Goal: Transaction & Acquisition: Purchase product/service

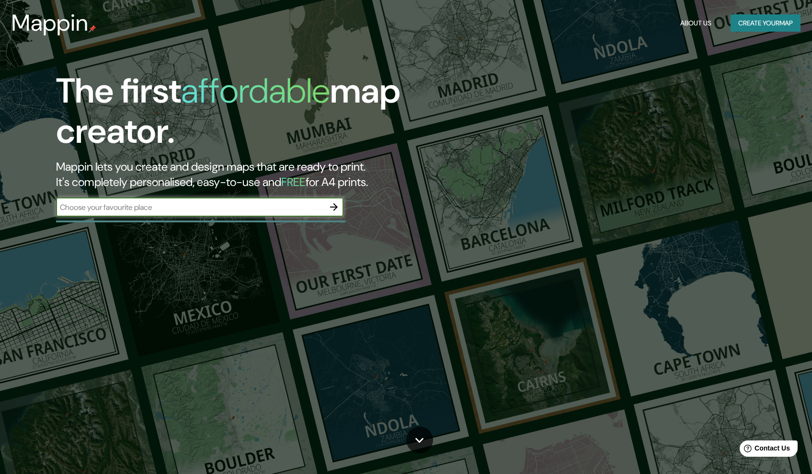
click at [257, 206] on input "text" at bounding box center [190, 207] width 268 height 11
click at [278, 202] on input "text" at bounding box center [190, 207] width 268 height 11
type input "[GEOGRAPHIC_DATA], [GEOGRAPHIC_DATA]"
click at [338, 205] on icon "button" at bounding box center [333, 206] width 11 height 11
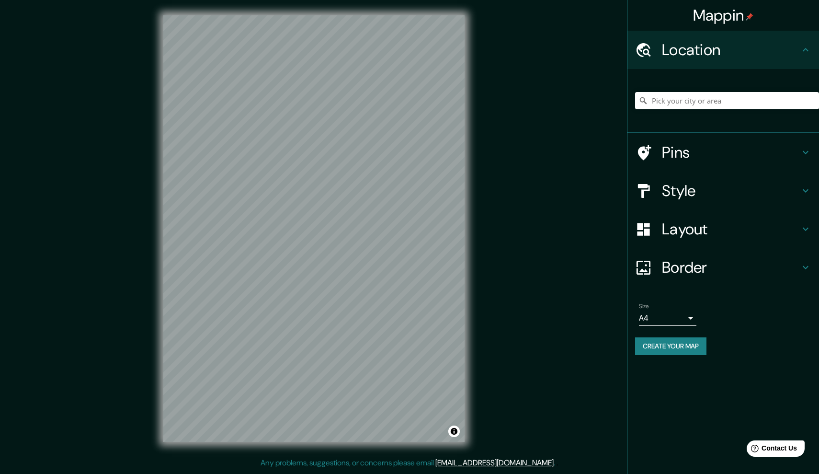
click at [668, 155] on h4 "Pins" at bounding box center [731, 152] width 138 height 19
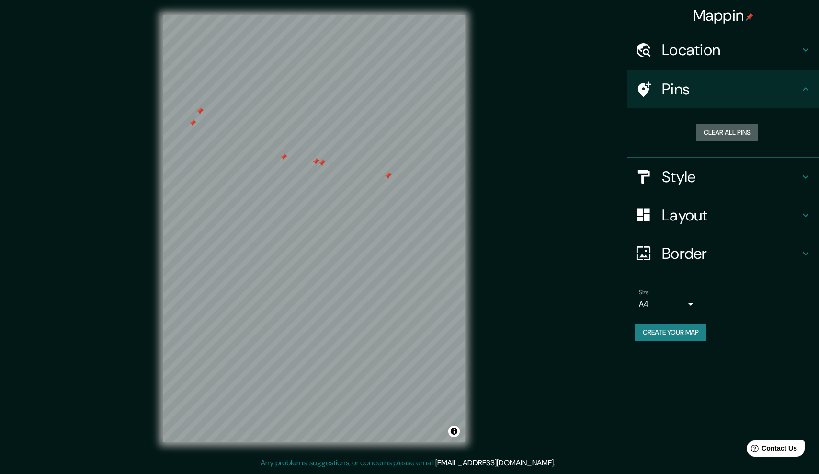
click at [721, 133] on button "Clear all pins" at bounding box center [727, 133] width 62 height 18
click at [738, 80] on h4 "Pins" at bounding box center [731, 89] width 138 height 19
click at [732, 57] on h4 "Location" at bounding box center [731, 49] width 138 height 19
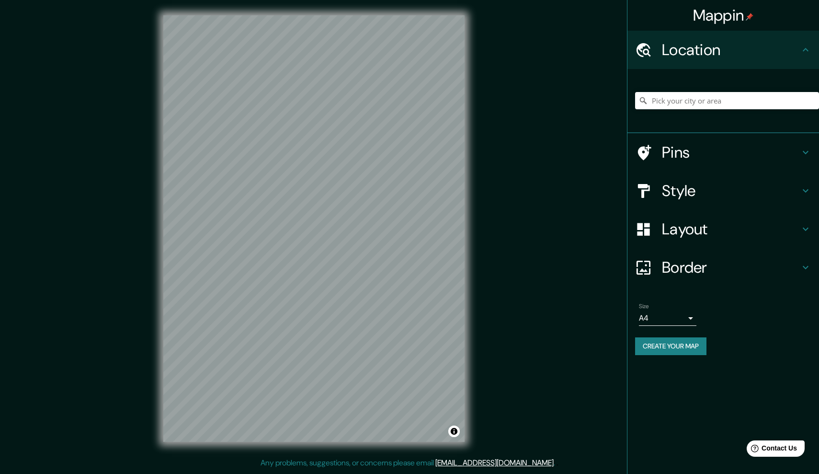
click at [732, 58] on h4 "Location" at bounding box center [731, 49] width 138 height 19
click at [713, 54] on h4 "Location" at bounding box center [731, 49] width 138 height 19
click at [797, 52] on h4 "Location" at bounding box center [731, 49] width 138 height 19
click at [804, 50] on icon at bounding box center [806, 49] width 6 height 3
click at [709, 191] on h4 "Style" at bounding box center [731, 190] width 138 height 19
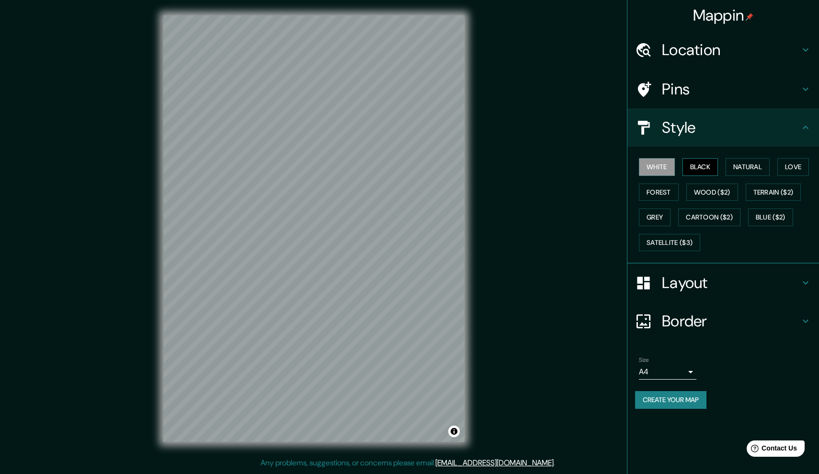
click at [706, 168] on button "Black" at bounding box center [701, 167] width 36 height 18
click at [757, 166] on button "Natural" at bounding box center [748, 167] width 44 height 18
click at [791, 167] on button "Love" at bounding box center [794, 167] width 32 height 18
click at [648, 186] on button "Forest" at bounding box center [659, 192] width 40 height 18
click at [711, 185] on button "Wood ($2)" at bounding box center [713, 192] width 52 height 18
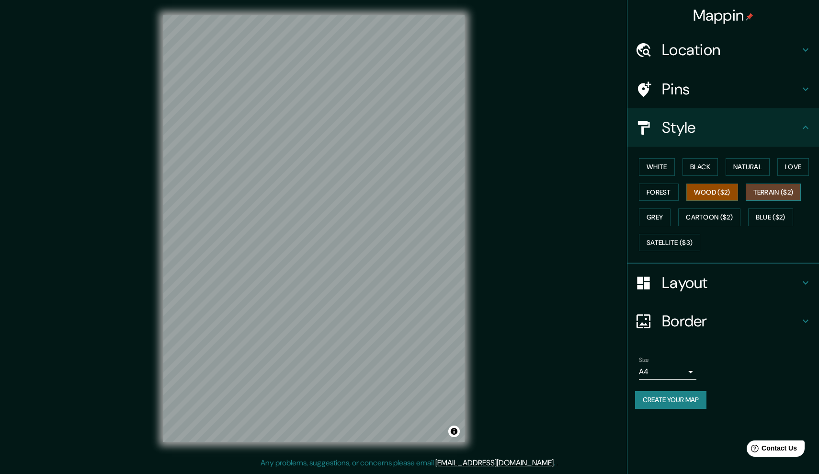
click at [784, 195] on button "Terrain ($2)" at bounding box center [774, 192] width 56 height 18
click at [778, 223] on button "Blue ($2)" at bounding box center [770, 217] width 45 height 18
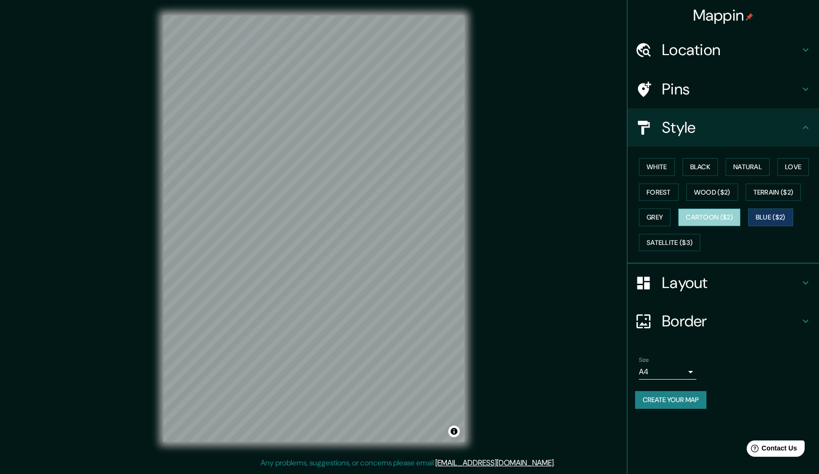
click at [709, 214] on button "Cartoon ($2)" at bounding box center [709, 217] width 62 height 18
click at [661, 218] on button "Grey" at bounding box center [655, 217] width 32 height 18
click at [674, 169] on button "White" at bounding box center [657, 167] width 36 height 18
click at [673, 168] on button "White" at bounding box center [657, 167] width 36 height 18
click at [700, 164] on button "Black" at bounding box center [701, 167] width 36 height 18
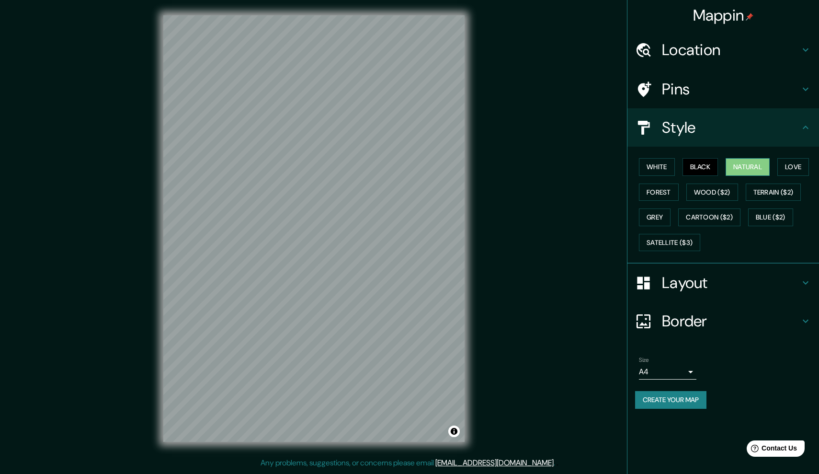
click at [730, 163] on button "Natural" at bounding box center [748, 167] width 44 height 18
click at [659, 245] on button "Satellite ($3)" at bounding box center [669, 243] width 61 height 18
click at [654, 173] on button "White" at bounding box center [657, 167] width 36 height 18
click at [720, 195] on button "Wood ($2)" at bounding box center [713, 192] width 52 height 18
click at [720, 212] on button "Cartoon ($2)" at bounding box center [709, 217] width 62 height 18
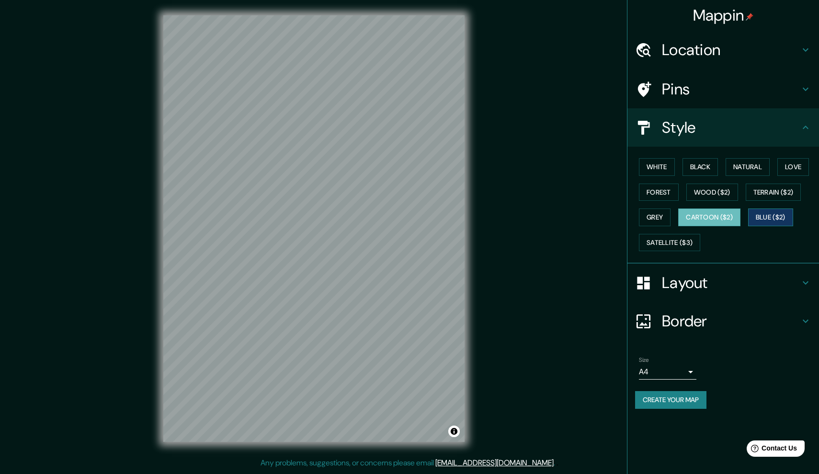
click at [767, 216] on button "Blue ($2)" at bounding box center [770, 217] width 45 height 18
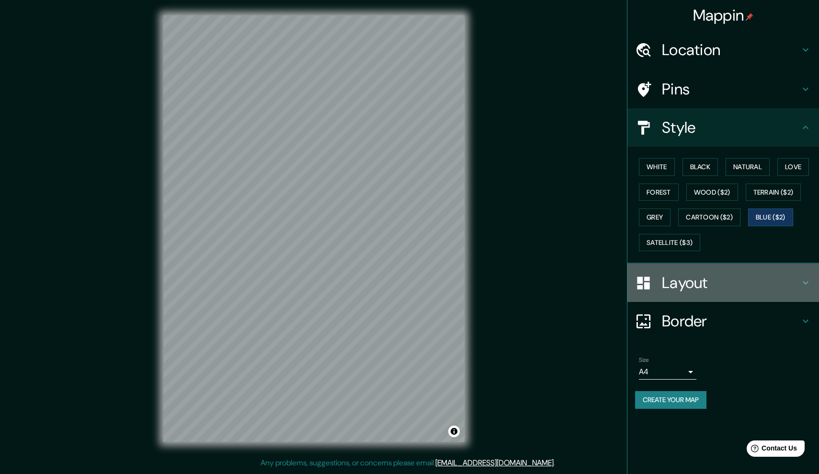
click at [663, 282] on h4 "Layout" at bounding box center [731, 282] width 138 height 19
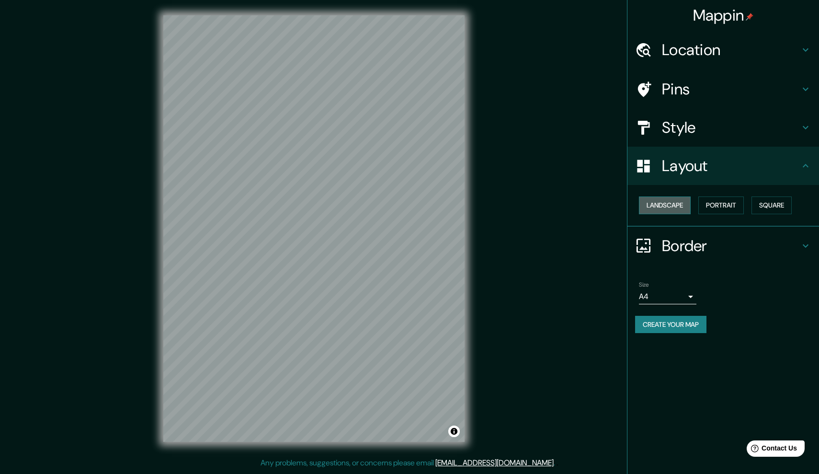
click at [680, 204] on button "Landscape" at bounding box center [665, 205] width 52 height 18
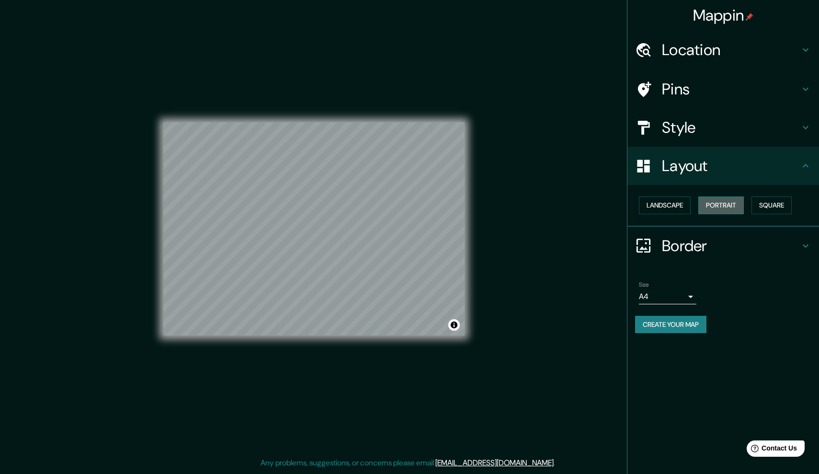
click at [722, 198] on button "Portrait" at bounding box center [722, 205] width 46 height 18
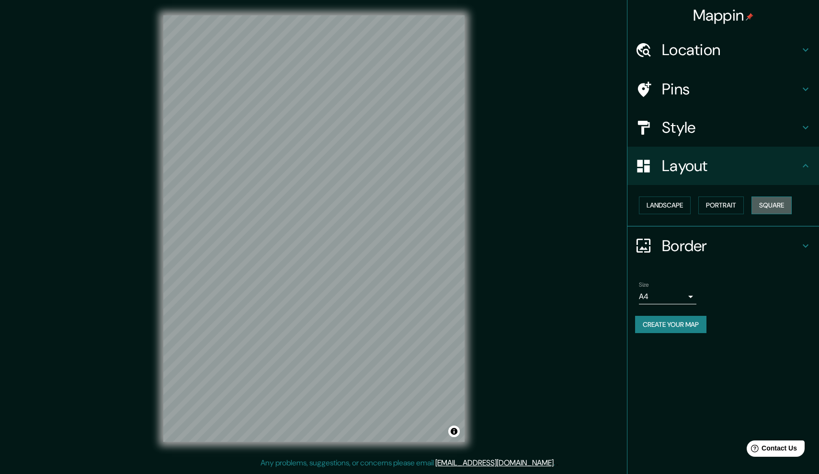
click at [783, 206] on button "Square" at bounding box center [772, 205] width 40 height 18
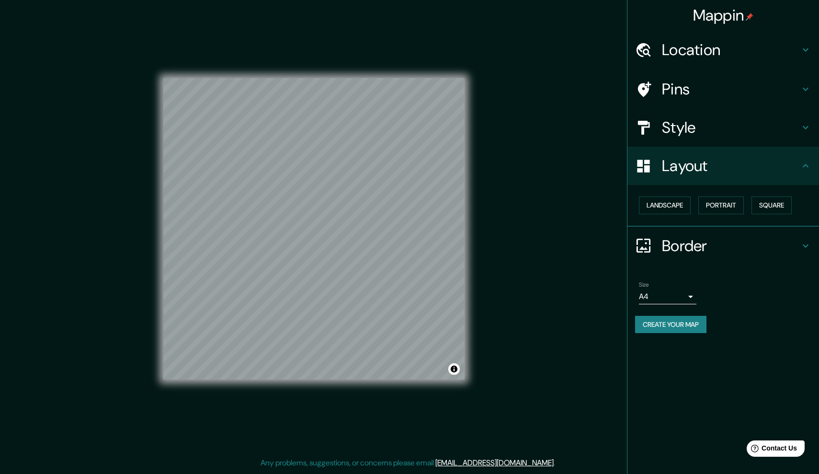
click at [667, 213] on div "Landscape [GEOGRAPHIC_DATA]" at bounding box center [727, 205] width 184 height 25
click at [664, 208] on button "Landscape" at bounding box center [665, 205] width 52 height 18
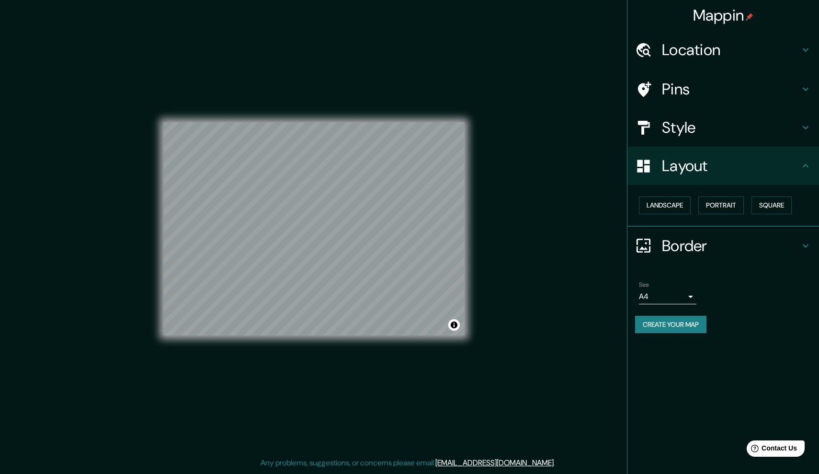
click at [653, 165] on div at bounding box center [648, 166] width 27 height 17
click at [688, 246] on h4 "Border" at bounding box center [731, 245] width 138 height 19
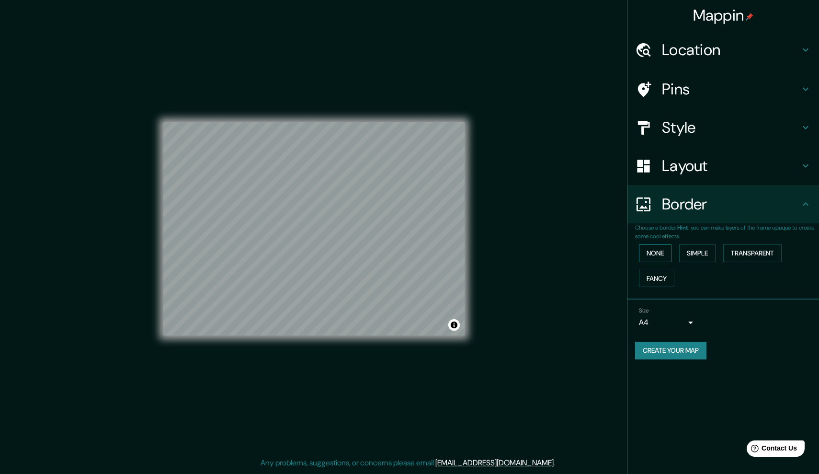
click at [651, 255] on button "None" at bounding box center [655, 253] width 33 height 18
click at [683, 251] on button "Simple" at bounding box center [697, 253] width 36 height 18
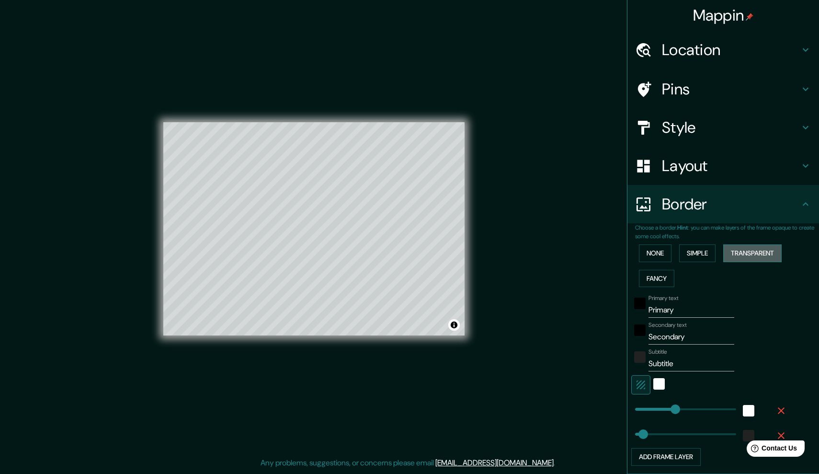
click at [723, 252] on button "Transparent" at bounding box center [752, 253] width 58 height 18
click at [655, 278] on button "Fancy" at bounding box center [656, 279] width 35 height 18
click at [650, 252] on button "None" at bounding box center [655, 253] width 33 height 18
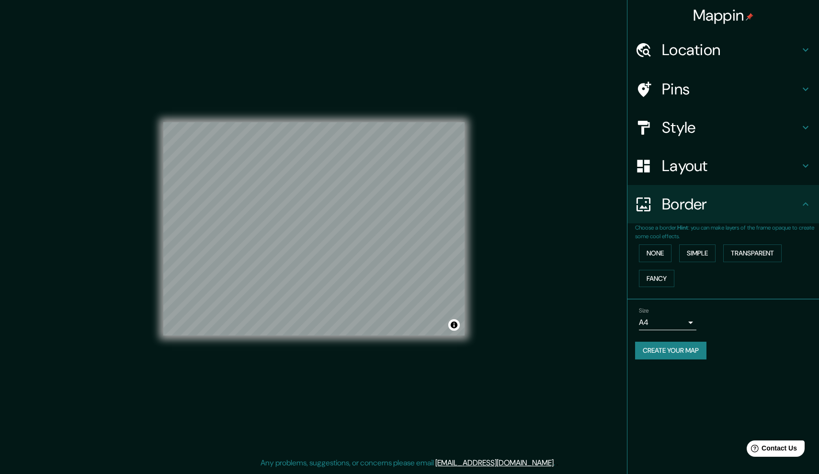
click at [699, 208] on h4 "Border" at bounding box center [731, 204] width 138 height 19
drag, startPoint x: 700, startPoint y: 205, endPoint x: 691, endPoint y: 192, distance: 15.4
click at [696, 197] on h4 "Border" at bounding box center [731, 204] width 138 height 19
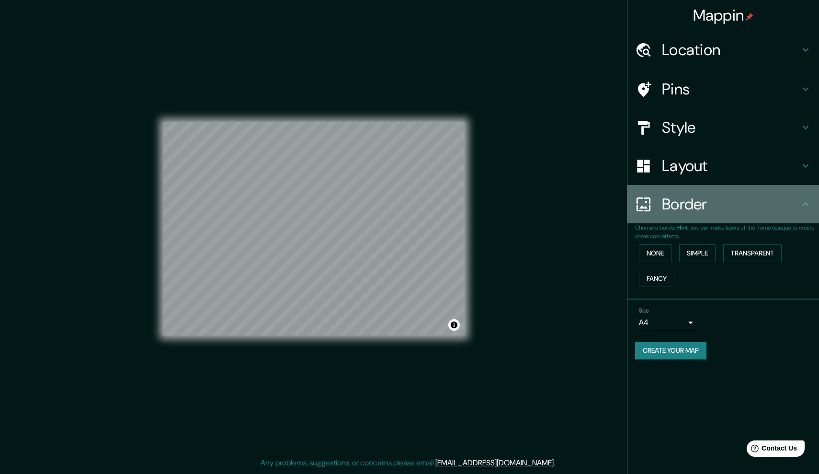
click at [812, 209] on div "Border" at bounding box center [724, 204] width 192 height 38
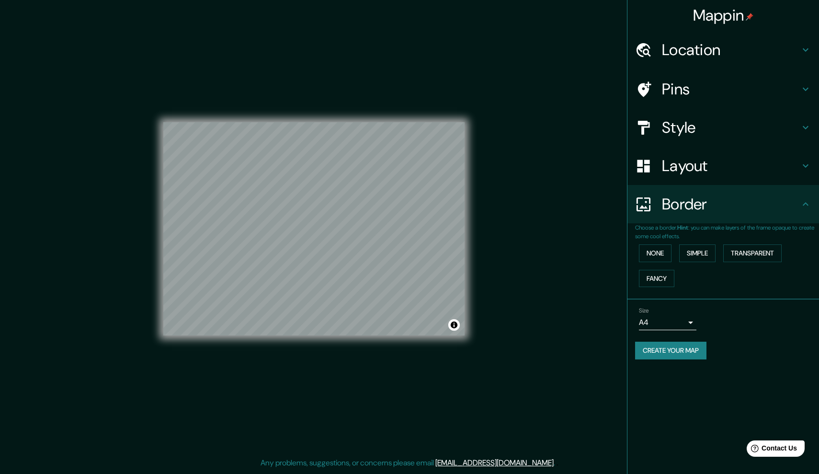
click at [810, 207] on icon at bounding box center [805, 203] width 11 height 11
click at [808, 203] on icon at bounding box center [805, 203] width 11 height 11
click at [806, 202] on icon at bounding box center [806, 203] width 6 height 3
click at [778, 173] on div "Layout" at bounding box center [724, 166] width 192 height 38
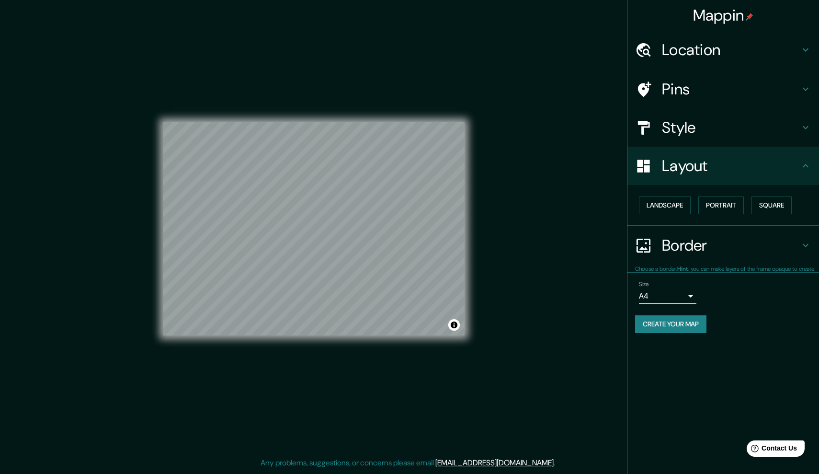
click at [776, 173] on h4 "Layout" at bounding box center [731, 165] width 138 height 19
click at [688, 133] on h4 "Style" at bounding box center [731, 127] width 138 height 19
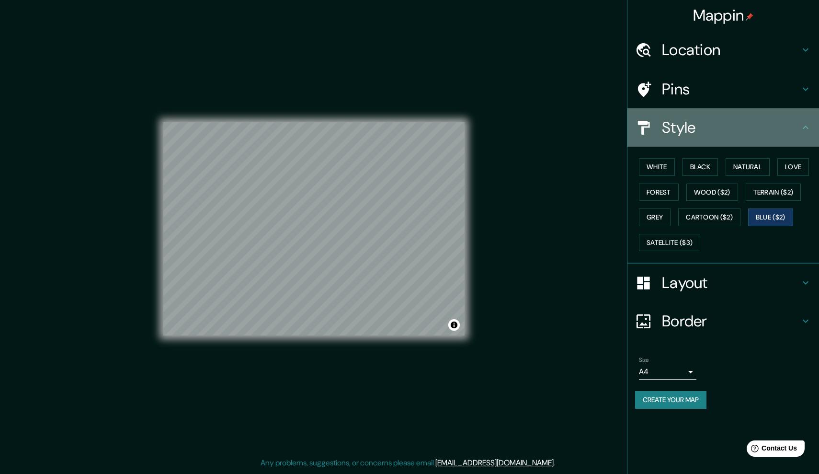
click at [688, 134] on h4 "Style" at bounding box center [731, 127] width 138 height 19
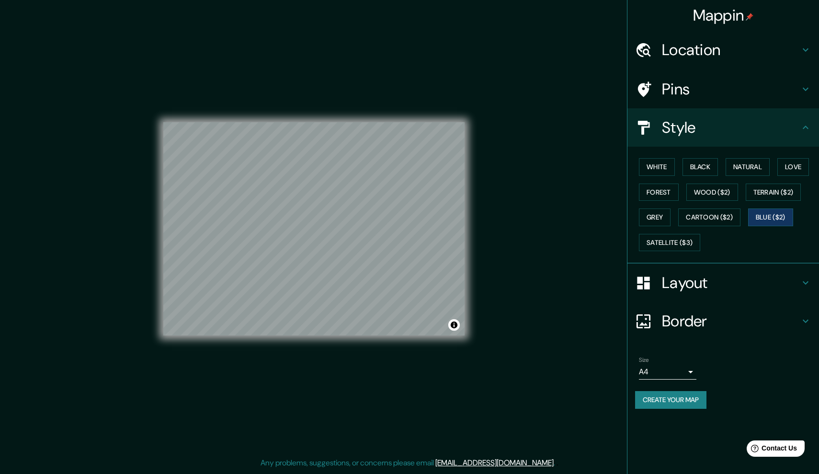
click at [725, 473] on html "Mappin Location Pins Style White Black Natural Love Forest Wood ($2) Terrain ($…" at bounding box center [409, 237] width 819 height 474
